Goal: Task Accomplishment & Management: Manage account settings

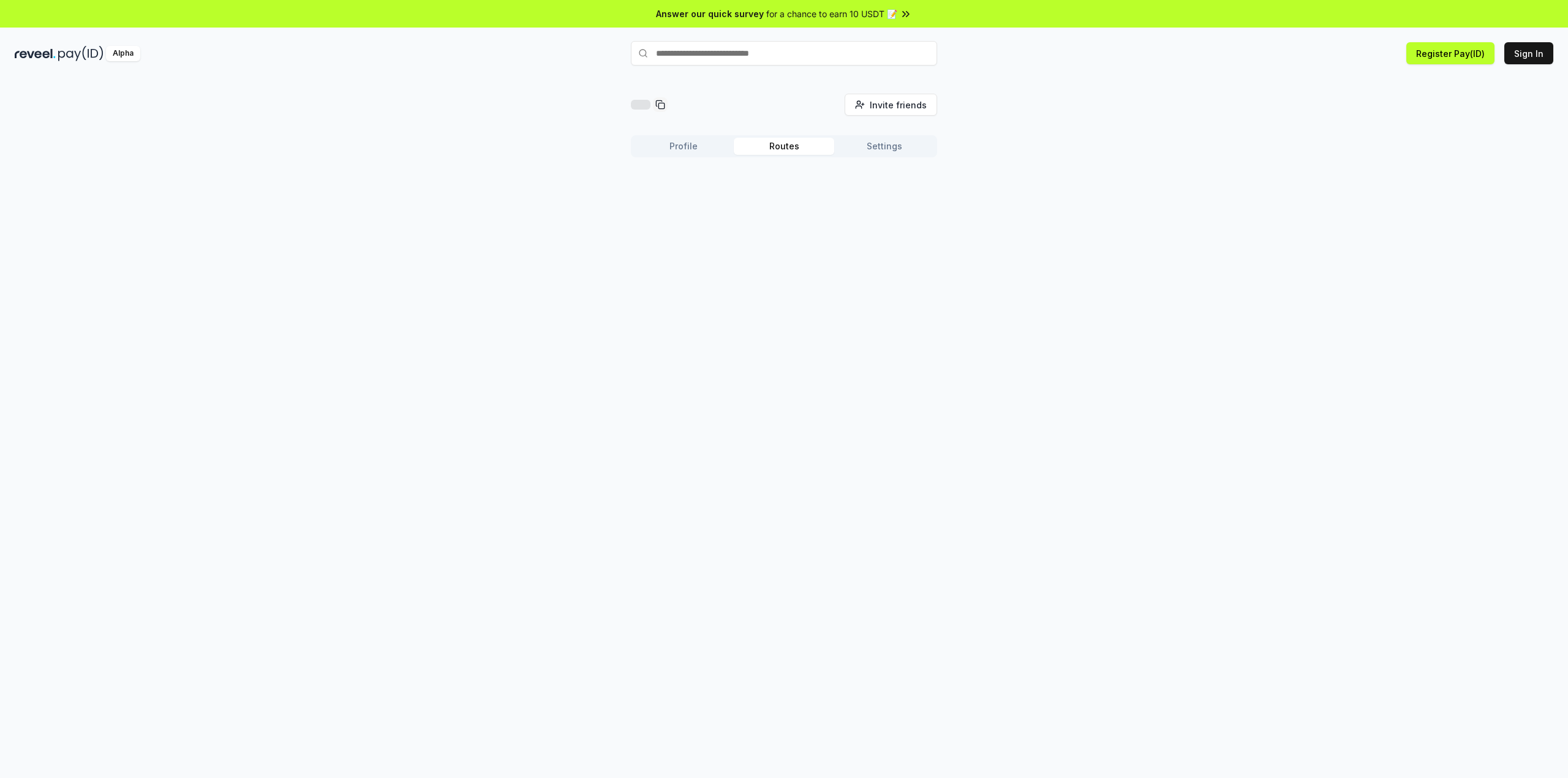
drag, startPoint x: 0, startPoint y: 0, endPoint x: 779, endPoint y: 149, distance: 793.1
click at [779, 149] on button "Routes" at bounding box center [783, 146] width 100 height 17
click at [876, 149] on button "Settings" at bounding box center [884, 146] width 100 height 17
click at [694, 146] on button "Profile" at bounding box center [683, 146] width 100 height 17
click at [782, 142] on button "Routes" at bounding box center [783, 146] width 100 height 17
